Goal: Task Accomplishment & Management: Manage account settings

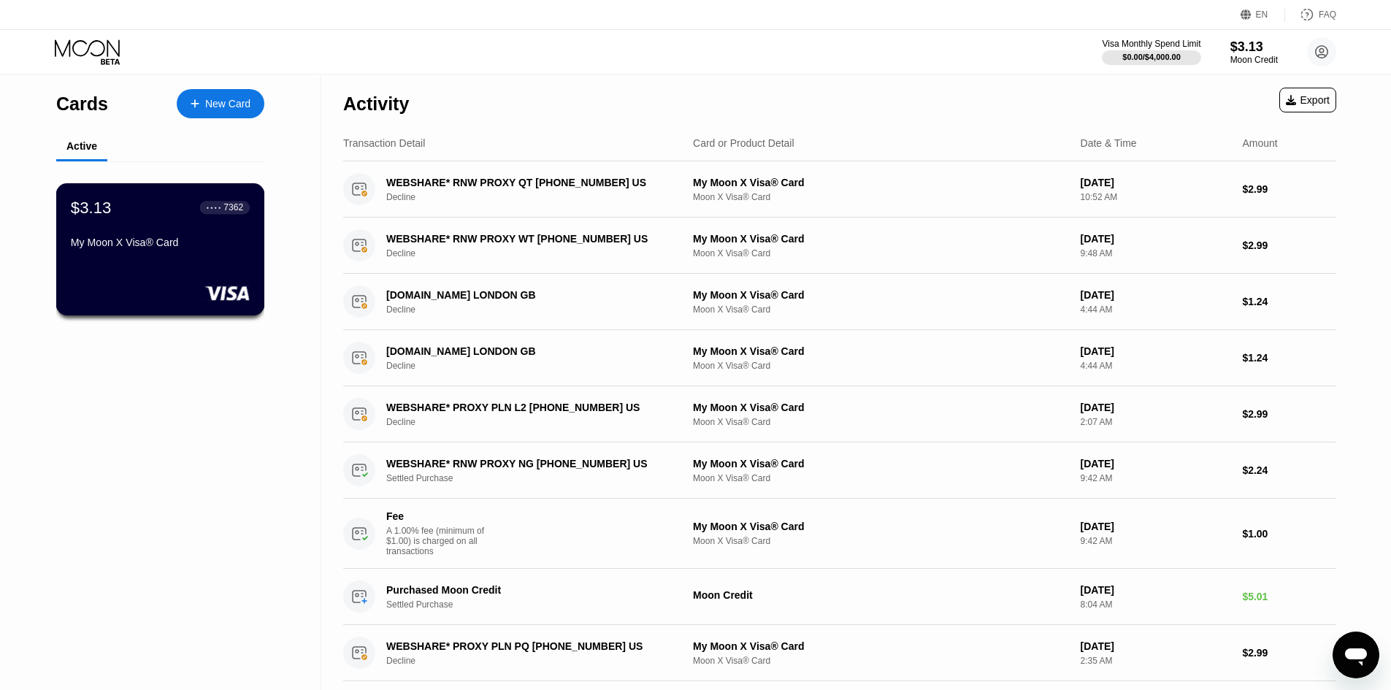
drag, startPoint x: 177, startPoint y: 246, endPoint x: 302, endPoint y: 214, distance: 128.9
click at [309, 214] on div "Cards New Card Active $3.13 ● ● ● ● 7362 My Moon X Visa® Card" at bounding box center [160, 599] width 321 height 1051
click at [196, 217] on div "$3.13 ● ● ● ● 7362" at bounding box center [160, 207] width 179 height 19
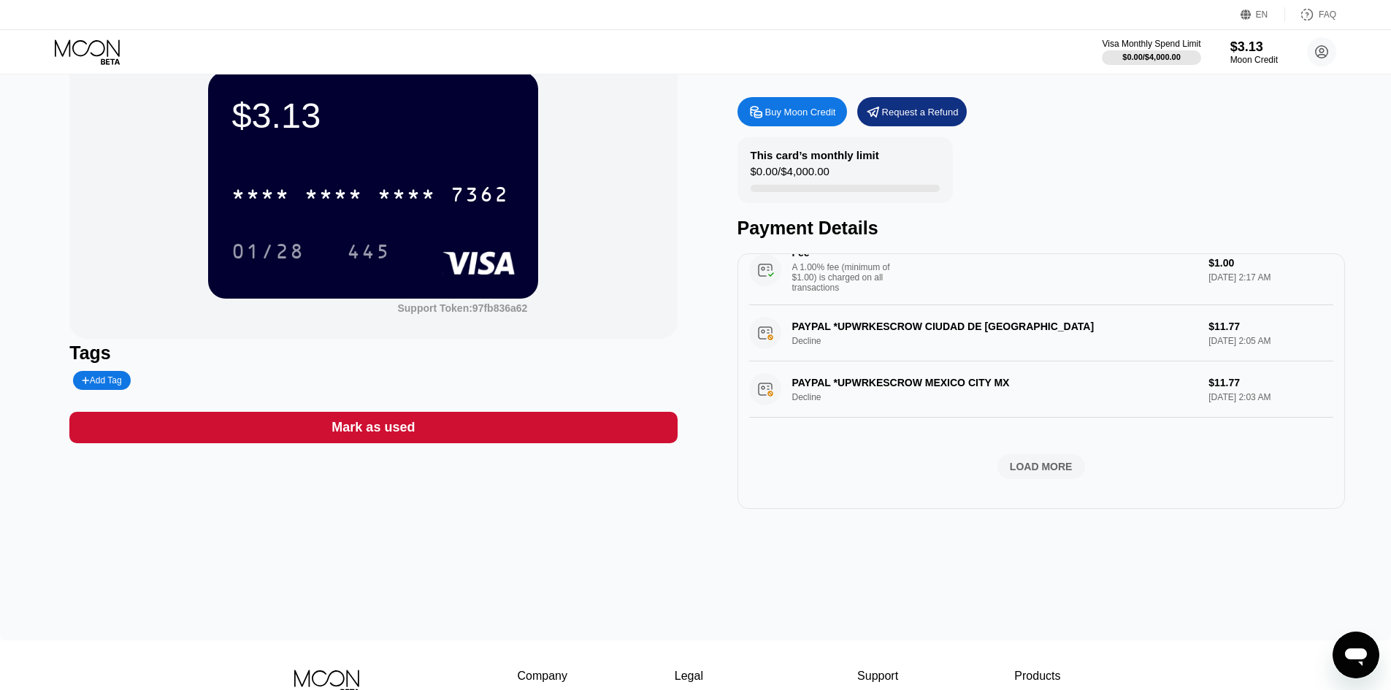
scroll to position [73, 0]
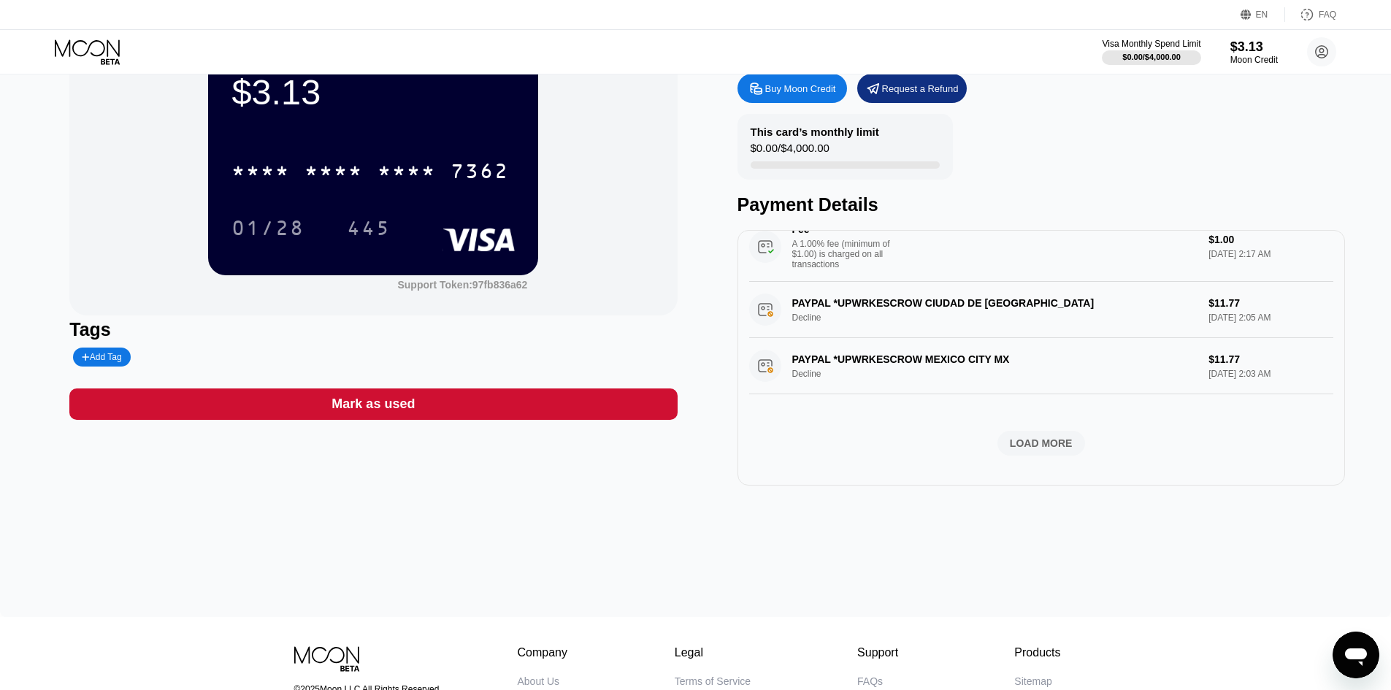
click at [1369, 655] on div "Open messaging window" at bounding box center [1356, 655] width 44 height 44
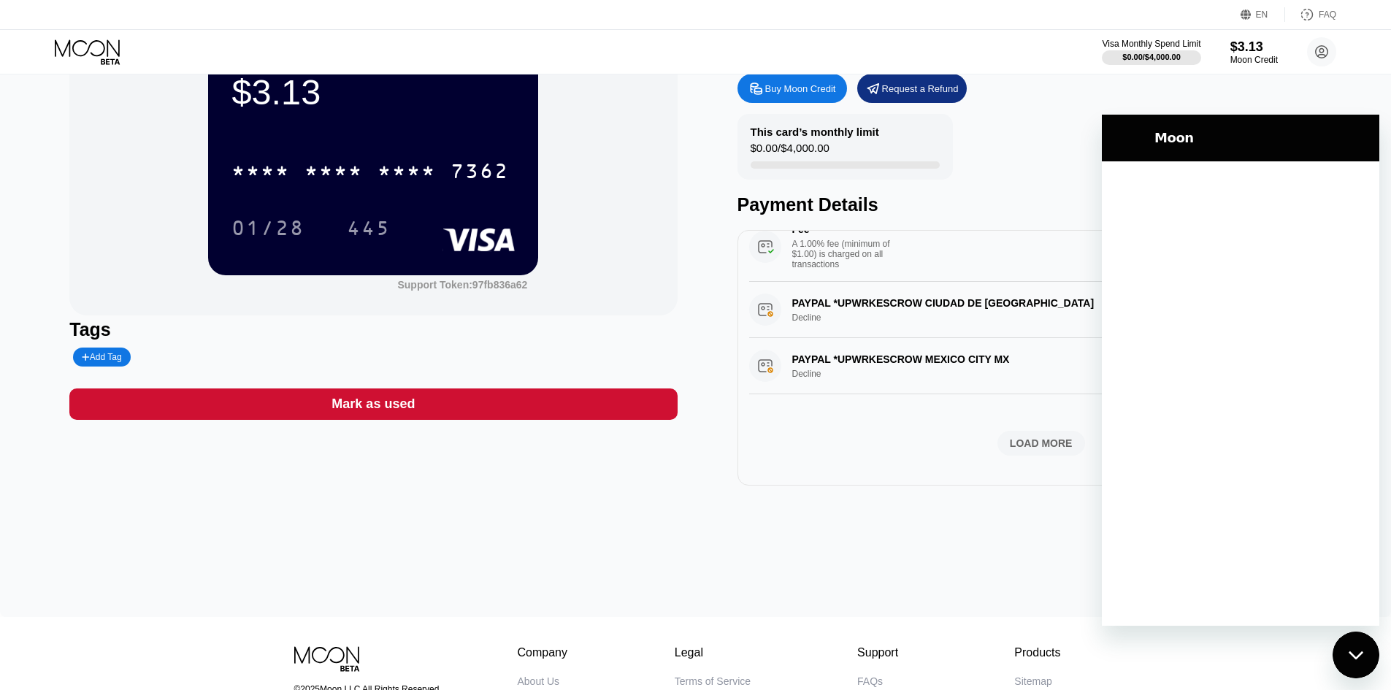
scroll to position [0, 0]
click at [1370, 644] on div "Close messaging window" at bounding box center [1356, 655] width 44 height 44
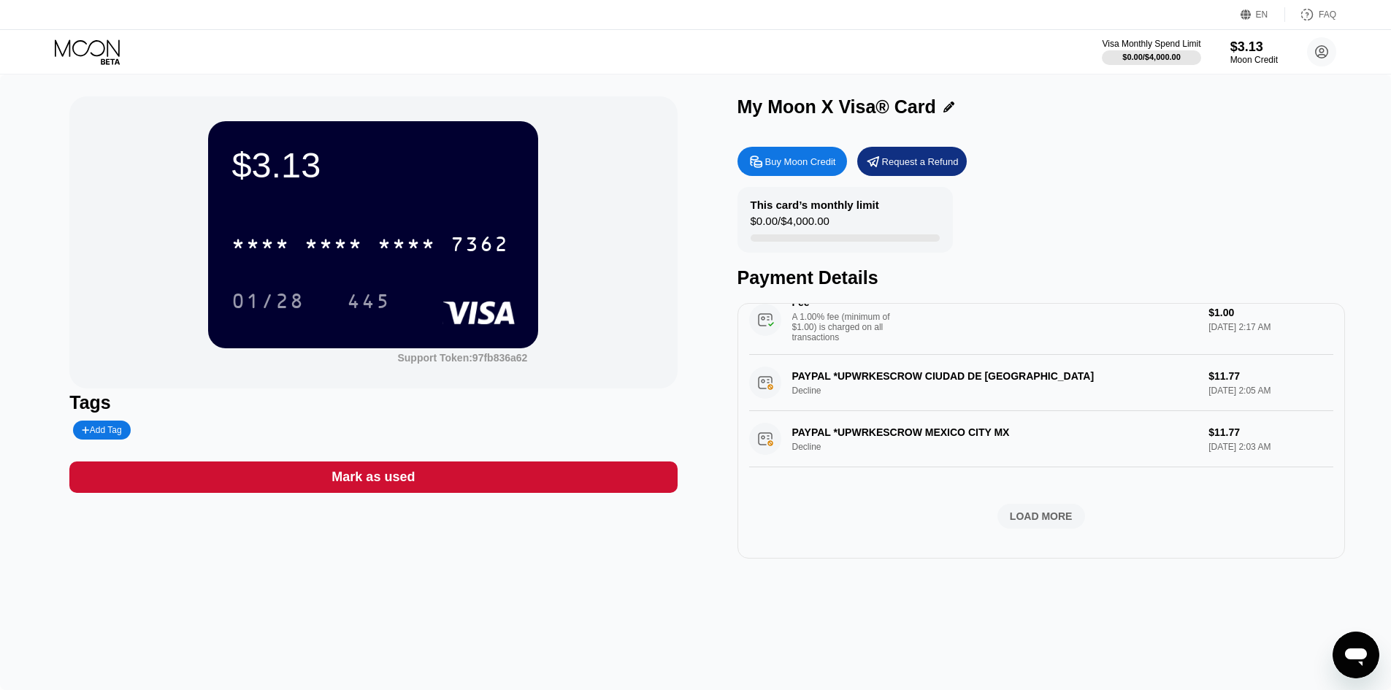
click at [350, 473] on div "Mark as used" at bounding box center [372, 477] width 83 height 17
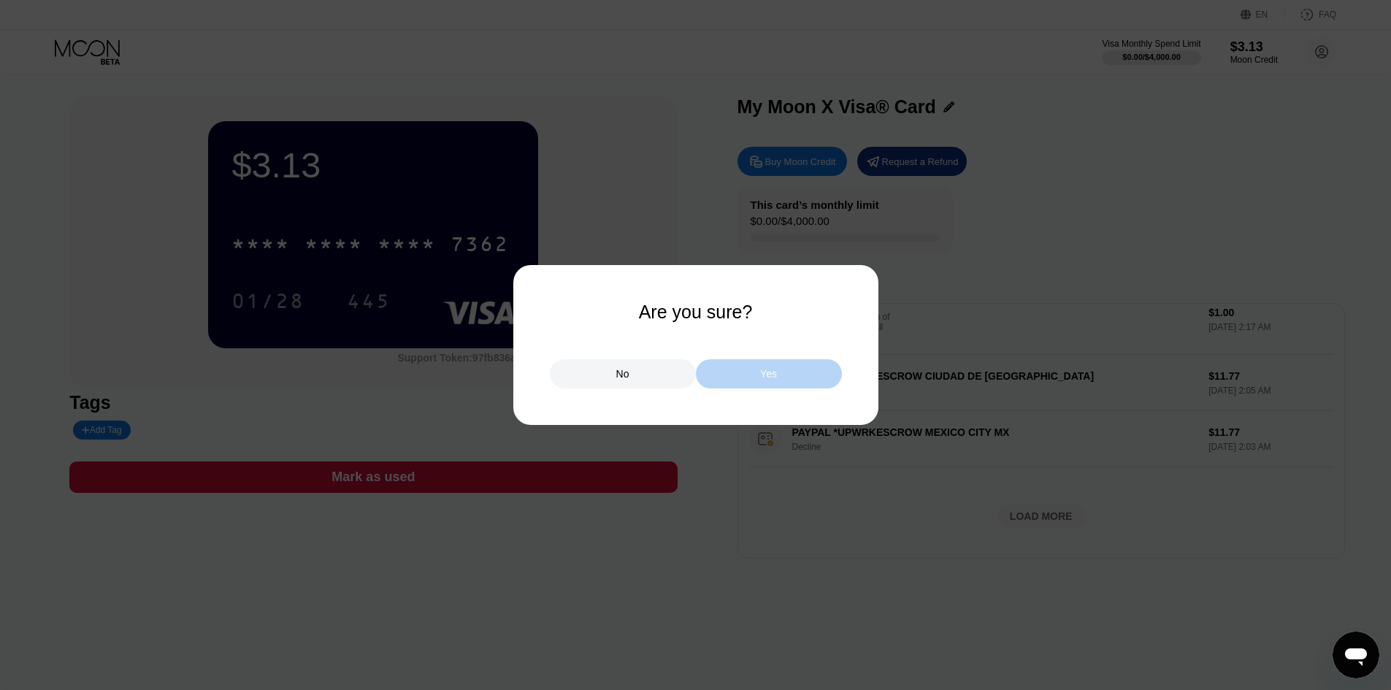
click at [762, 373] on div "Yes" at bounding box center [768, 373] width 17 height 13
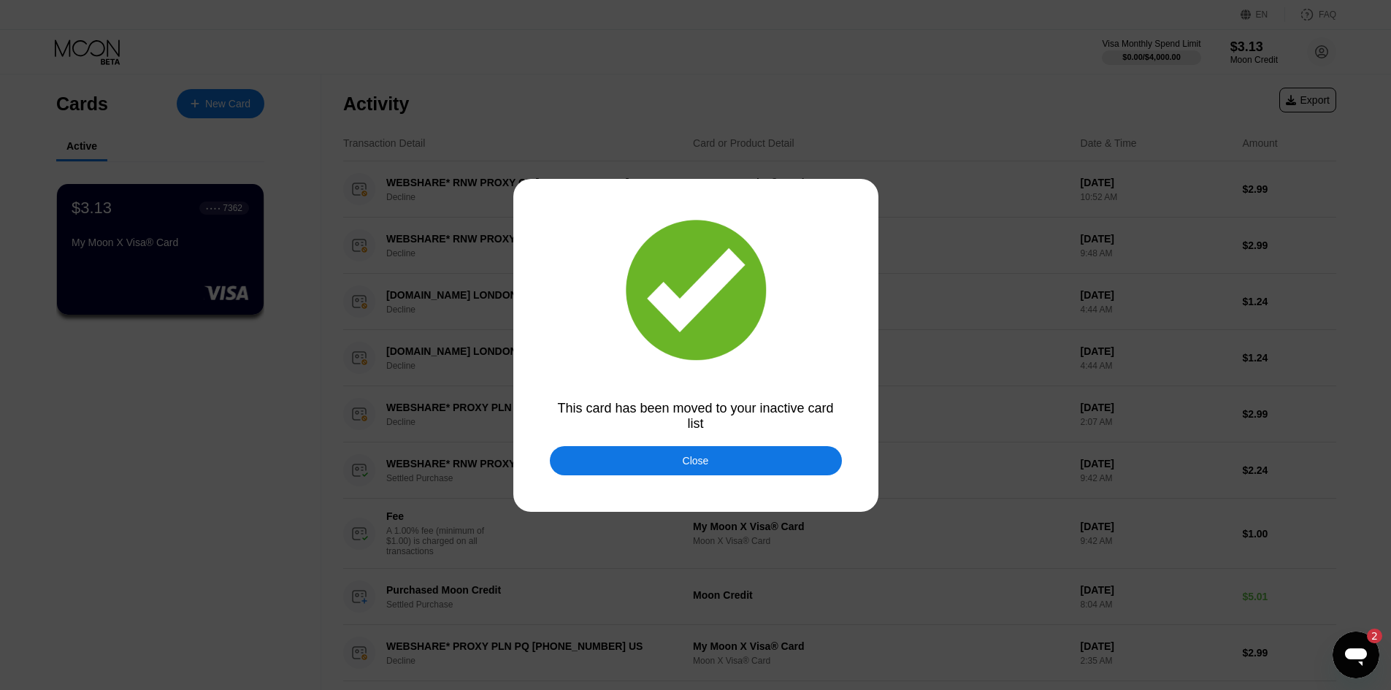
click at [704, 456] on div "Close" at bounding box center [696, 461] width 26 height 12
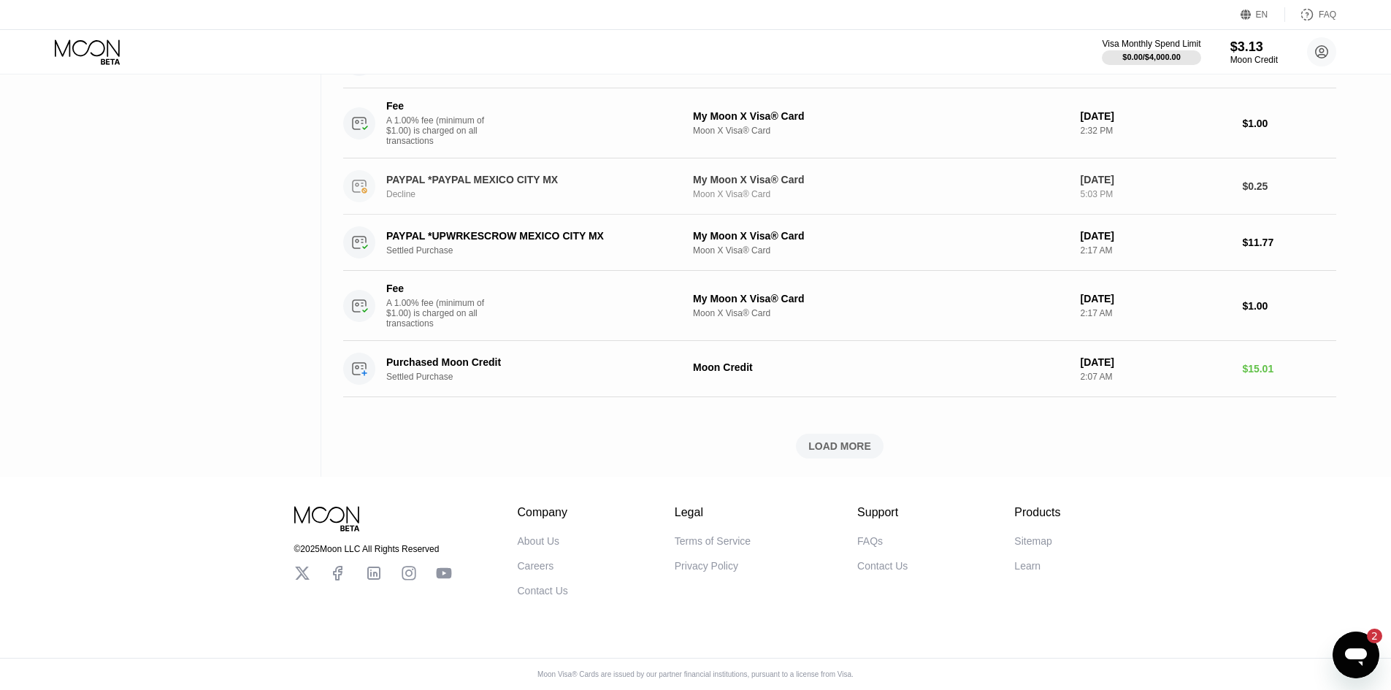
scroll to position [682, 0]
click at [1336, 643] on div "Open messaging window, 2 unread messages" at bounding box center [1356, 655] width 44 height 44
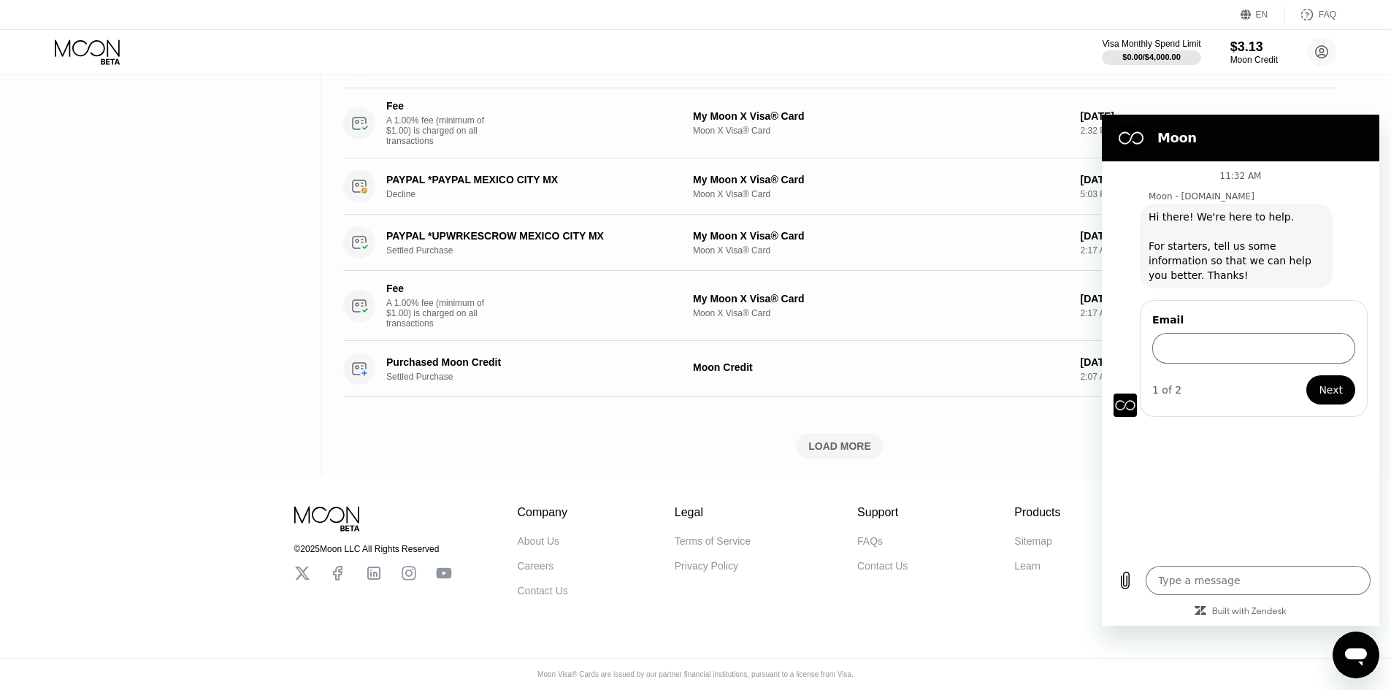
scroll to position [0, 0]
click at [1241, 460] on div "11:32 AM Moon - paywithmoon.com Moon - paywithmoon.com says: Hi there! We're he…" at bounding box center [1240, 359] width 277 height 396
click at [760, 477] on div "© 2025 Moon LLC All Rights Reserved Company About Us Careers Contact Us Legal T…" at bounding box center [696, 537] width 876 height 120
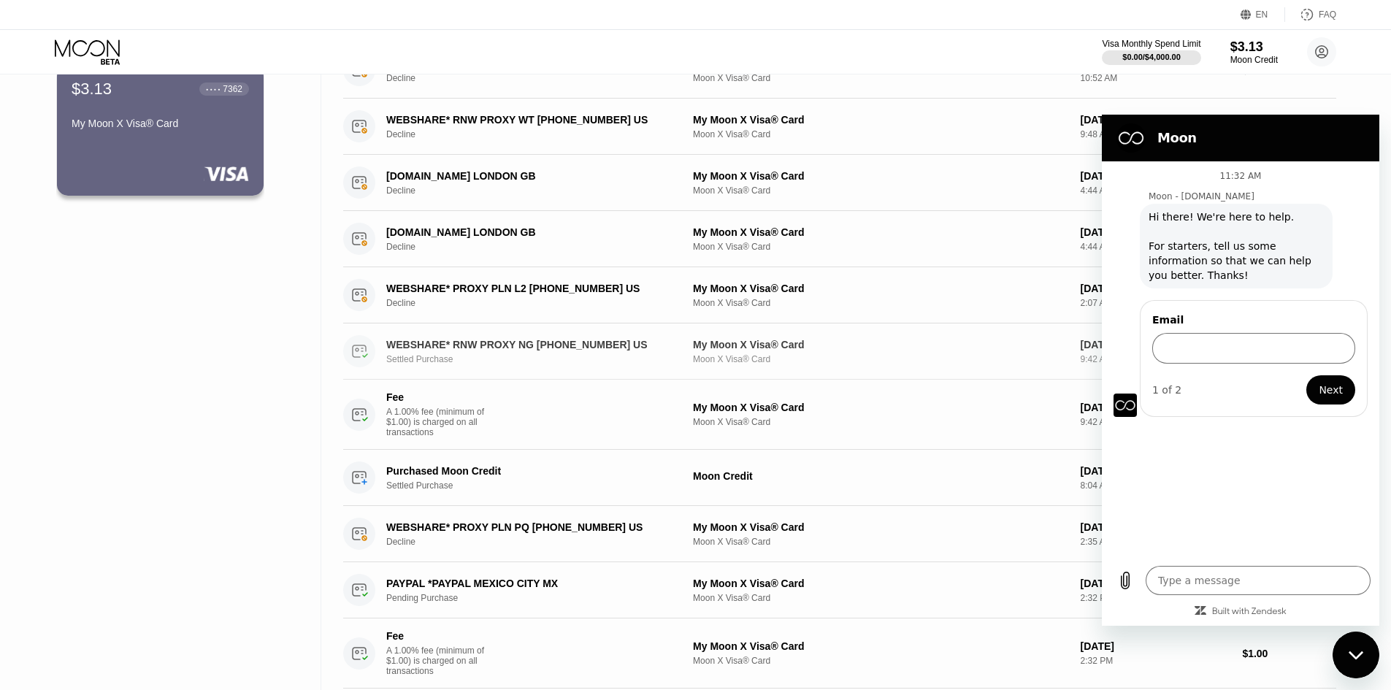
scroll to position [511, 0]
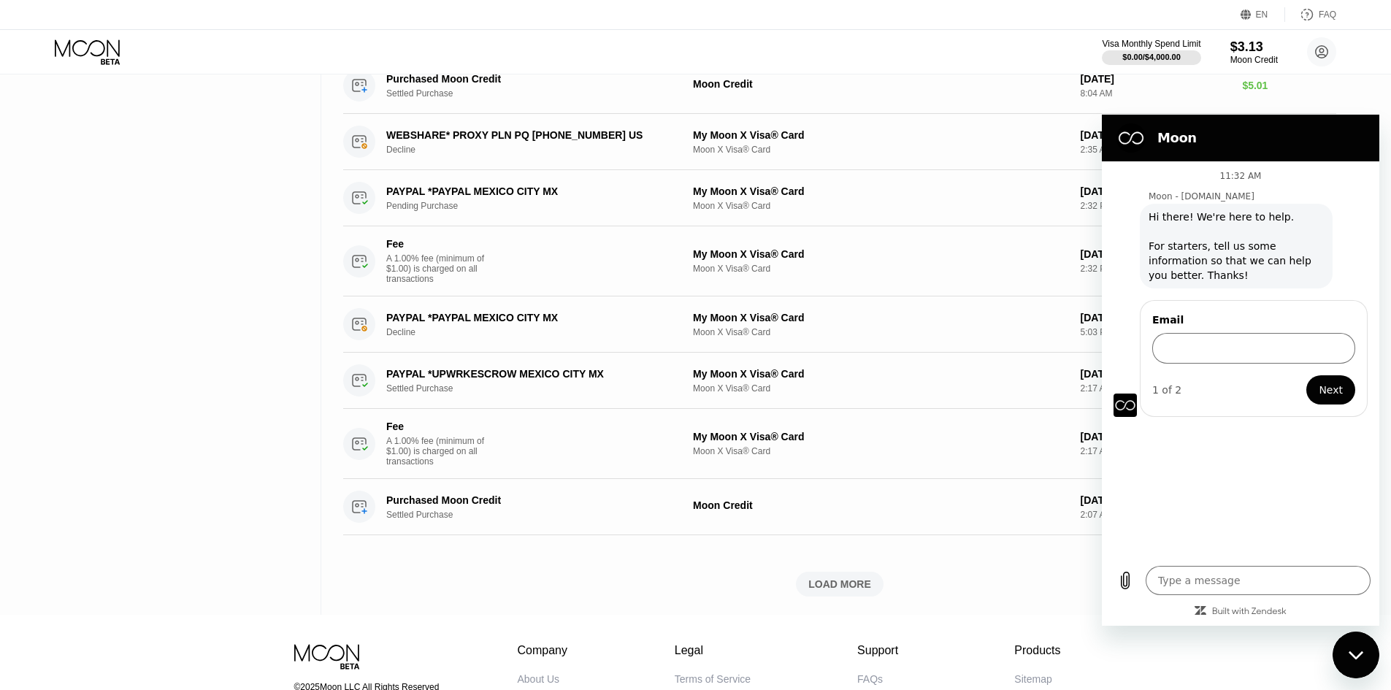
click at [857, 591] on div "Activity Export Transaction Detail Card or Product Detail Date & Time Amount WE…" at bounding box center [839, 88] width 993 height 1051
click at [853, 591] on div "LOAD MORE" at bounding box center [839, 584] width 63 height 13
click at [1355, 656] on icon "Close messaging window" at bounding box center [1355, 655] width 15 height 8
type textarea "x"
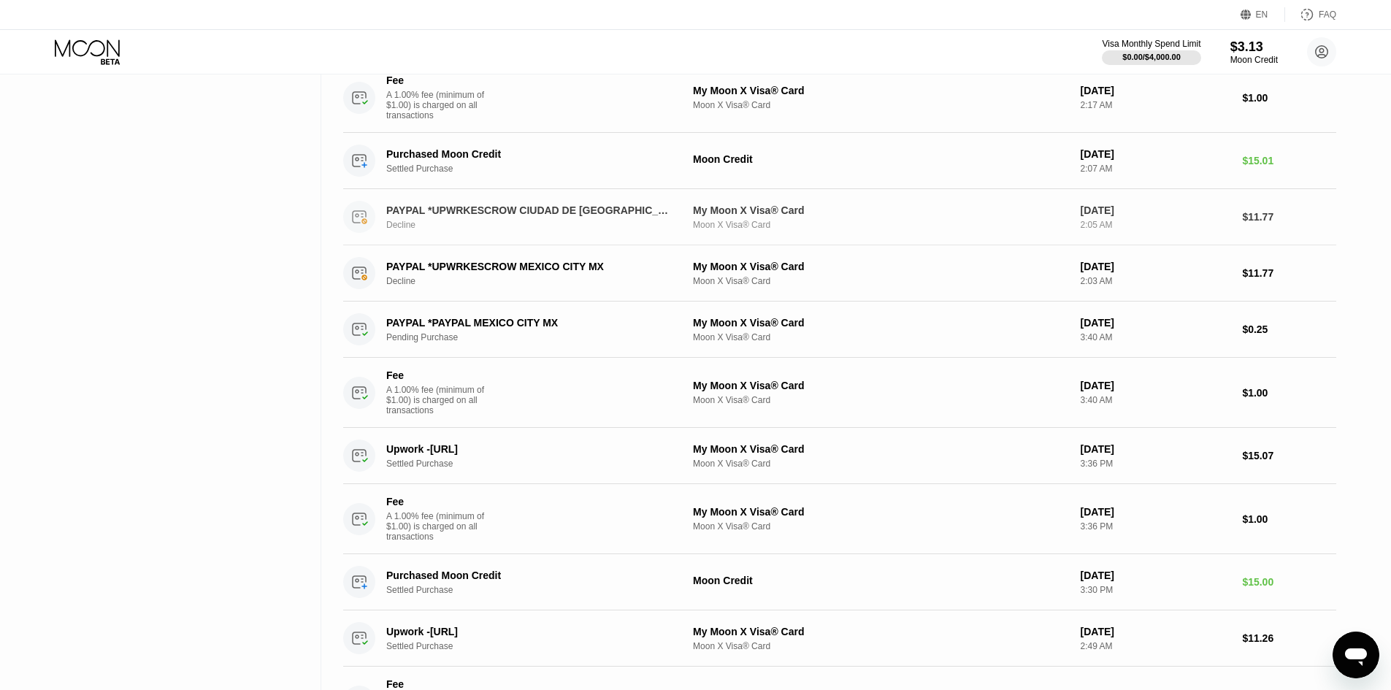
scroll to position [876, 0]
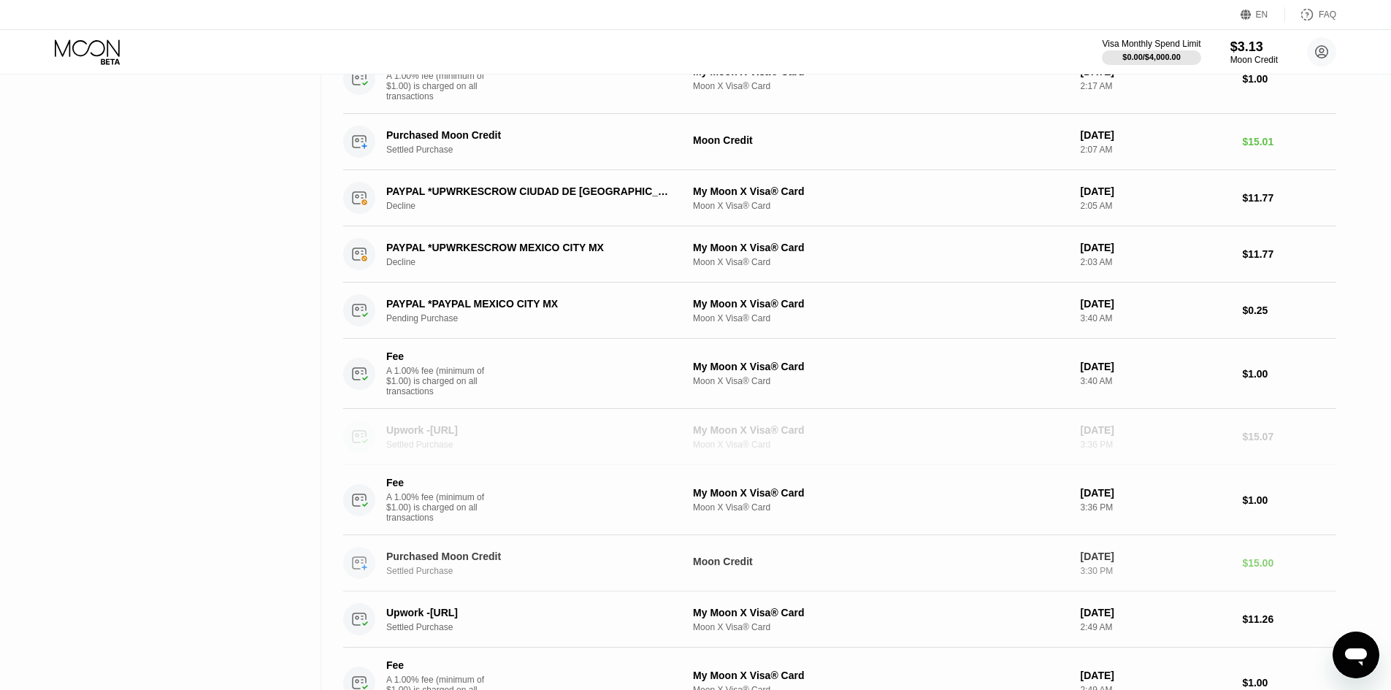
drag, startPoint x: 615, startPoint y: 496, endPoint x: 1045, endPoint y: 583, distance: 438.6
click at [1045, 583] on div "Activity Export Transaction Detail Card or Product Detail Date & Time Amount WE…" at bounding box center [839, 42] width 993 height 1688
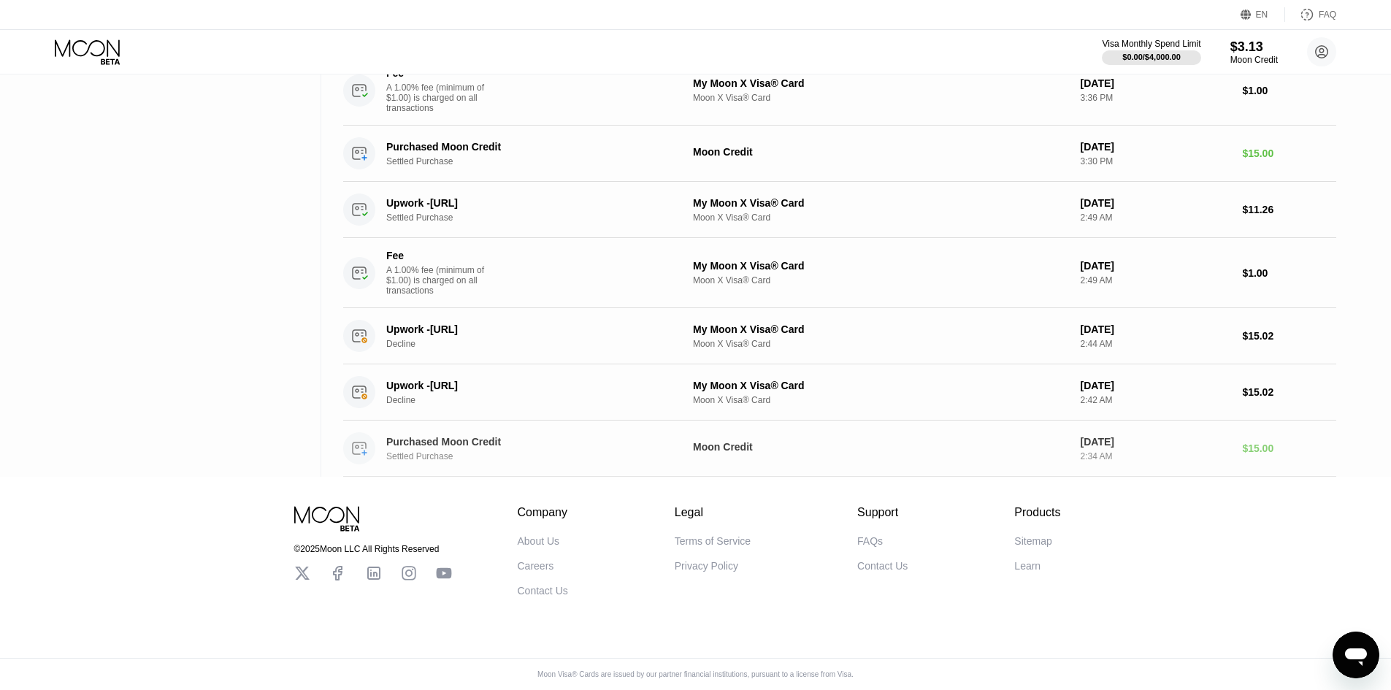
scroll to position [1338, 0]
